Goal: Task Accomplishment & Management: Manage account settings

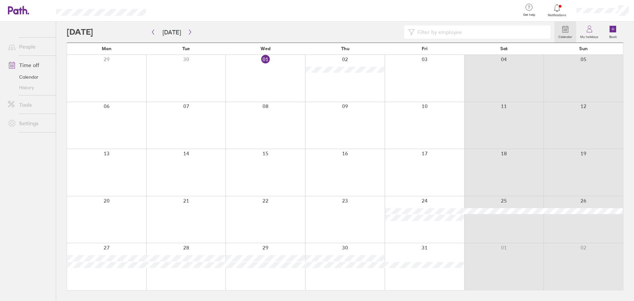
click at [273, 279] on div at bounding box center [266, 266] width 80 height 47
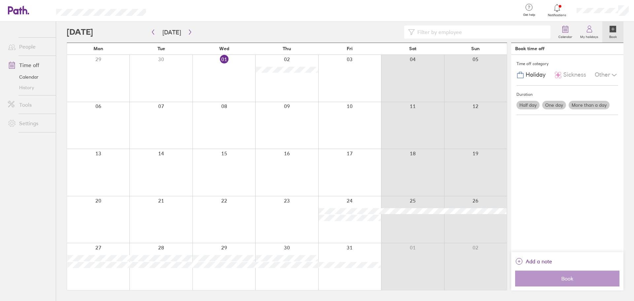
click at [576, 105] on label "More than a day" at bounding box center [589, 105] width 41 height 9
click at [0, 0] on input "More than a day" at bounding box center [0, 0] width 0 height 0
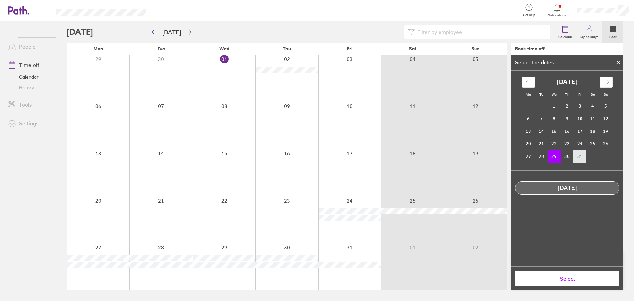
click at [583, 152] on td "31" at bounding box center [580, 156] width 13 height 13
click at [557, 156] on td "29" at bounding box center [554, 156] width 13 height 13
drag, startPoint x: 562, startPoint y: 155, endPoint x: 567, endPoint y: 156, distance: 5.7
click at [561, 156] on td "30" at bounding box center [567, 156] width 13 height 13
click at [580, 156] on td "31" at bounding box center [580, 156] width 13 height 13
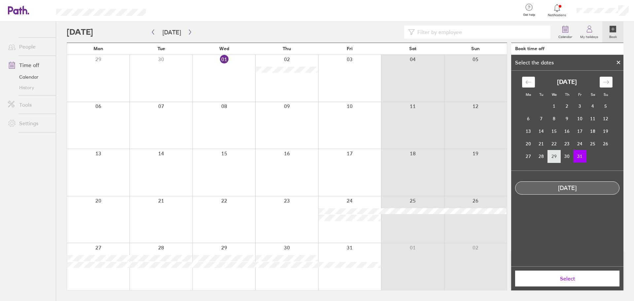
click at [557, 158] on td "29" at bounding box center [554, 156] width 13 height 13
click at [580, 276] on span "Select" at bounding box center [567, 279] width 95 height 6
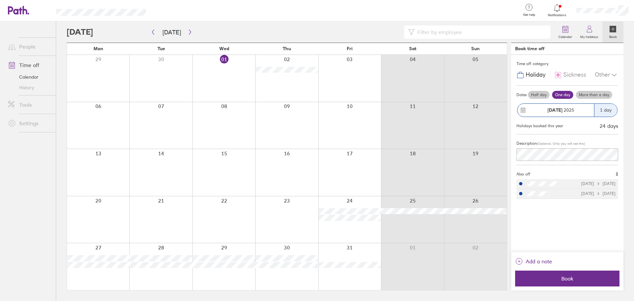
click at [598, 96] on label "More than a day" at bounding box center [594, 95] width 36 height 8
click at [0, 0] on input "More than a day" at bounding box center [0, 0] width 0 height 0
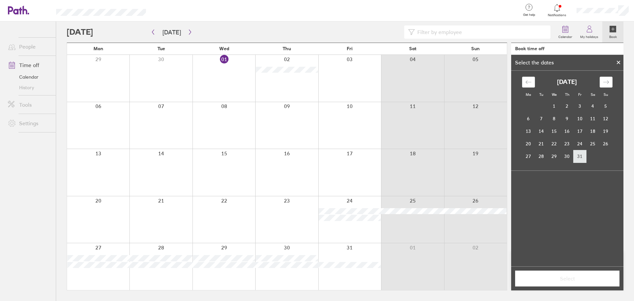
click at [584, 155] on td "31" at bounding box center [580, 156] width 13 height 13
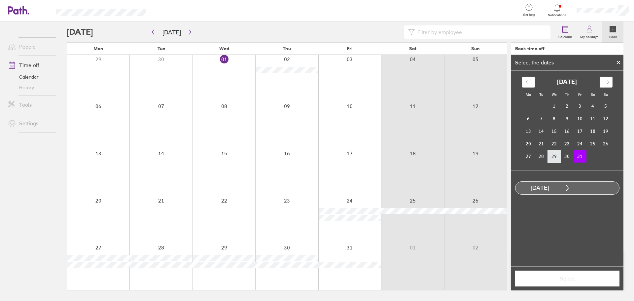
click at [559, 162] on td "29" at bounding box center [554, 156] width 13 height 13
click at [582, 156] on td "31" at bounding box center [580, 156] width 13 height 13
click at [590, 279] on span "Select" at bounding box center [567, 279] width 95 height 6
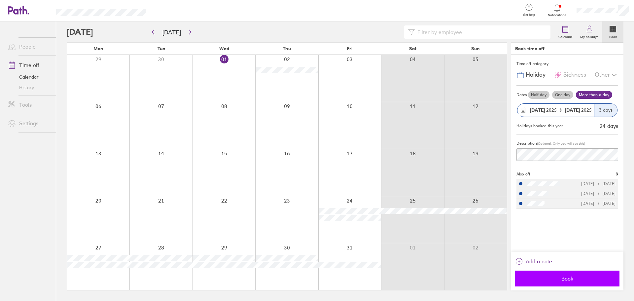
click at [586, 277] on span "Book" at bounding box center [567, 279] width 95 height 6
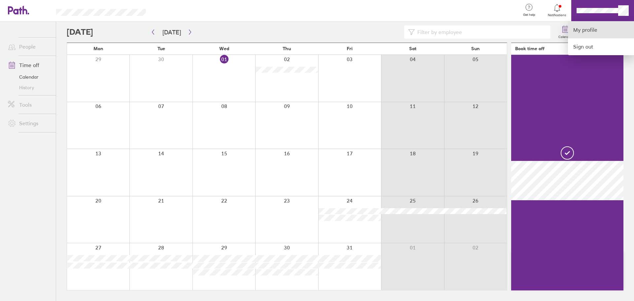
click at [597, 28] on link "My profile" at bounding box center [601, 29] width 66 height 17
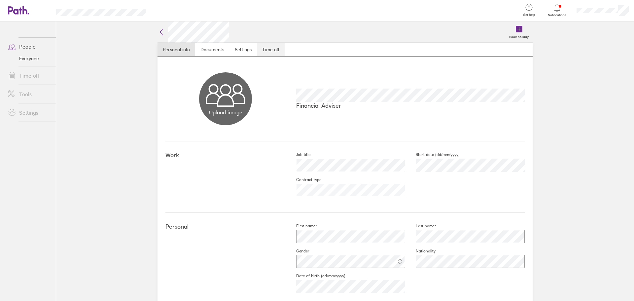
click at [264, 45] on link "Time off" at bounding box center [271, 49] width 28 height 13
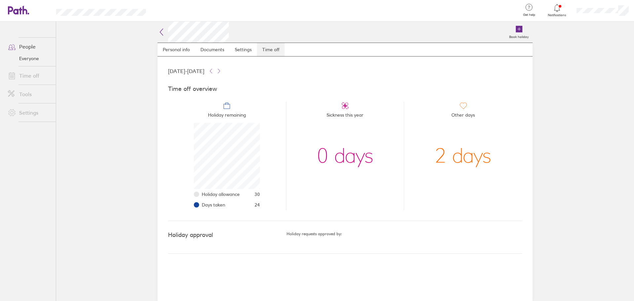
scroll to position [66, 66]
drag, startPoint x: 155, startPoint y: 142, endPoint x: 189, endPoint y: 184, distance: 54.5
click at [155, 142] on div "Book holiday Personal info Documents Settings Time off 01 Jan 2025 - 31 Dec 202…" at bounding box center [345, 161] width 396 height 280
drag, startPoint x: 140, startPoint y: 161, endPoint x: 296, endPoint y: 56, distance: 187.9
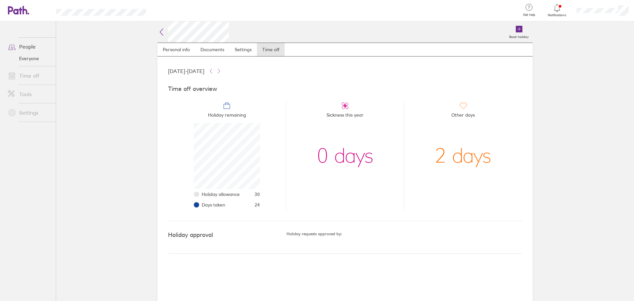
click at [138, 161] on main "Book holiday Personal info Documents Settings Time off 01 Jan 2025 - 31 Dec 202…" at bounding box center [345, 161] width 578 height 280
